Goal: Use online tool/utility: Utilize a website feature to perform a specific function

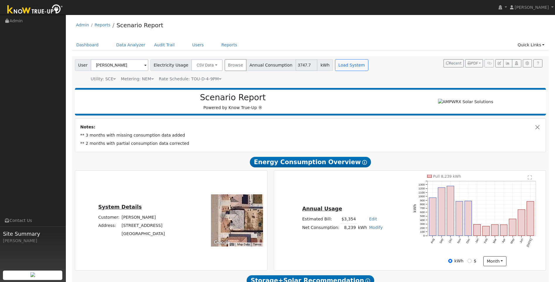
click at [335, 63] on button "Load System" at bounding box center [351, 65] width 33 height 12
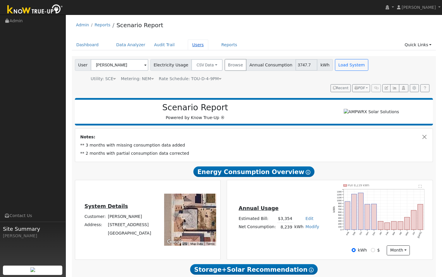
click at [192, 43] on link "Users" at bounding box center [198, 45] width 20 height 11
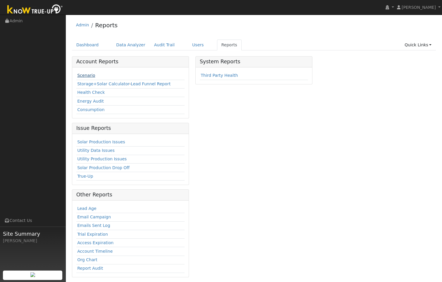
click at [86, 73] on link "Scenario" at bounding box center [86, 75] width 18 height 5
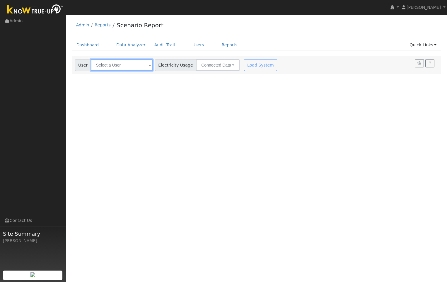
click at [137, 66] on input "text" at bounding box center [122, 65] width 62 height 12
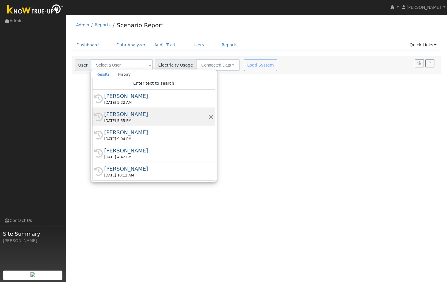
click at [126, 114] on div "[PERSON_NAME]" at bounding box center [156, 114] width 104 height 8
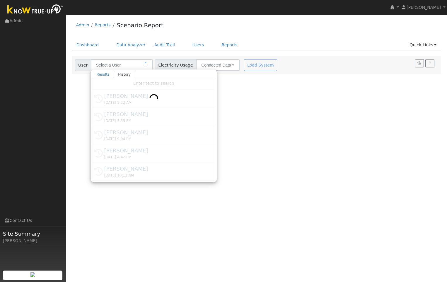
type input "[PERSON_NAME]"
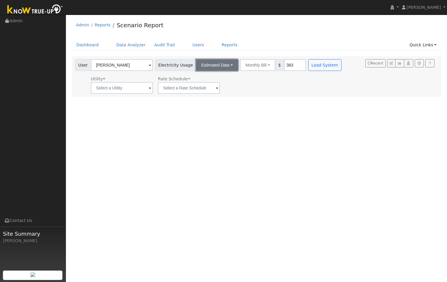
click at [220, 63] on button "Estimated Data" at bounding box center [217, 65] width 42 height 12
click at [204, 94] on link "CSV Data" at bounding box center [217, 94] width 42 height 8
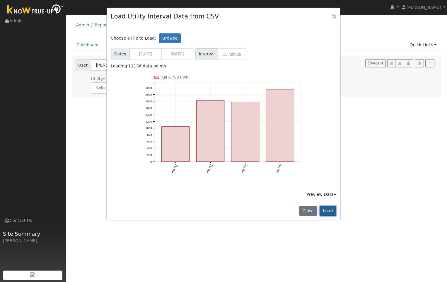
click at [329, 212] on button "Load" at bounding box center [327, 211] width 17 height 10
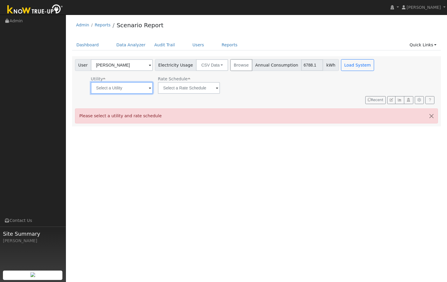
click at [141, 90] on input "text" at bounding box center [122, 88] width 62 height 12
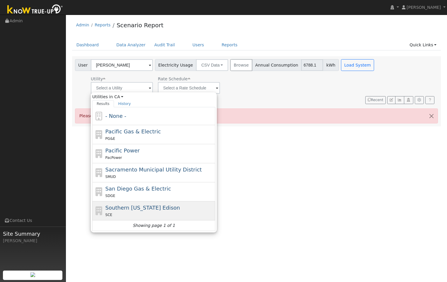
click at [143, 209] on span "Southern [US_STATE] Edison" at bounding box center [142, 207] width 75 height 6
type input "Southern [US_STATE] Edison"
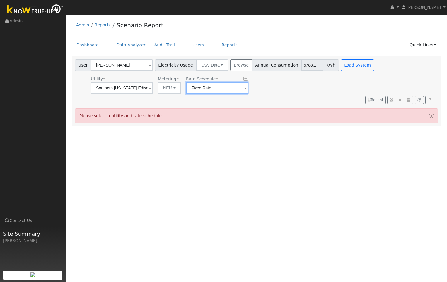
click at [153, 89] on input "Fixed Rate" at bounding box center [122, 88] width 62 height 12
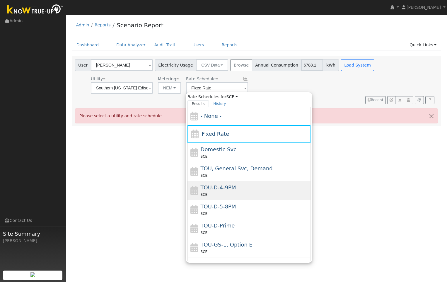
click at [247, 192] on div "SCE" at bounding box center [254, 194] width 109 height 6
type input "TOU-D-4-9PM"
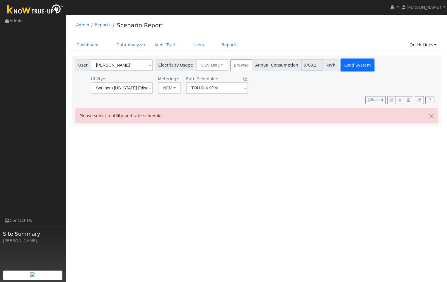
click at [343, 64] on button "Load System" at bounding box center [357, 65] width 33 height 12
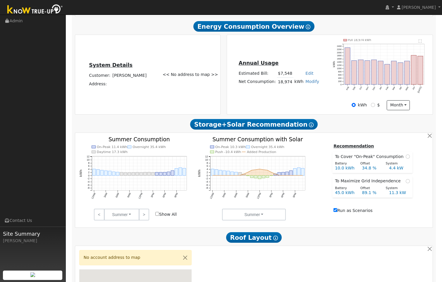
scroll to position [146, 0]
